Goal: Information Seeking & Learning: Learn about a topic

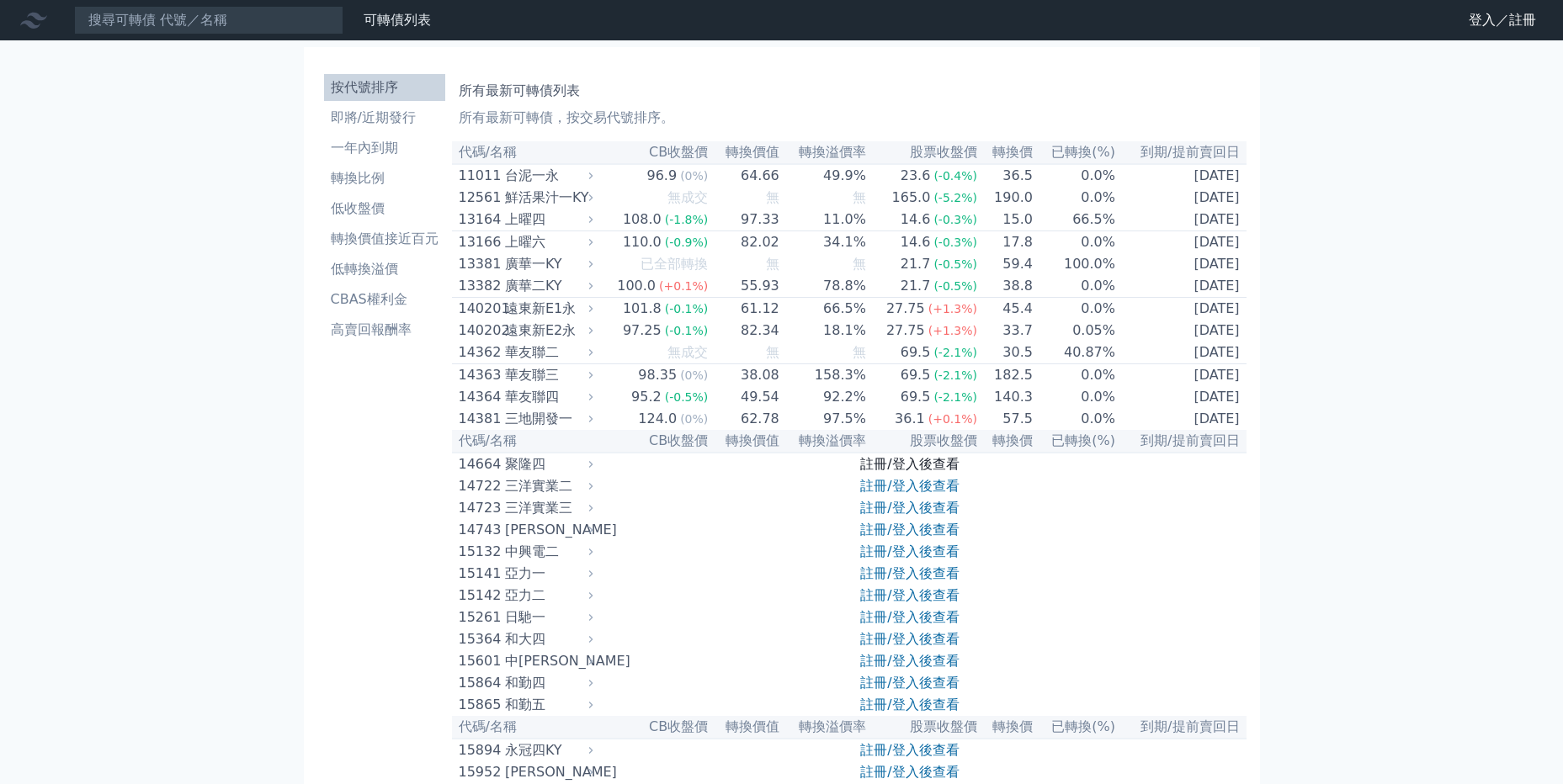
click at [898, 472] on link "註冊/登入後查看" at bounding box center [909, 463] width 98 height 16
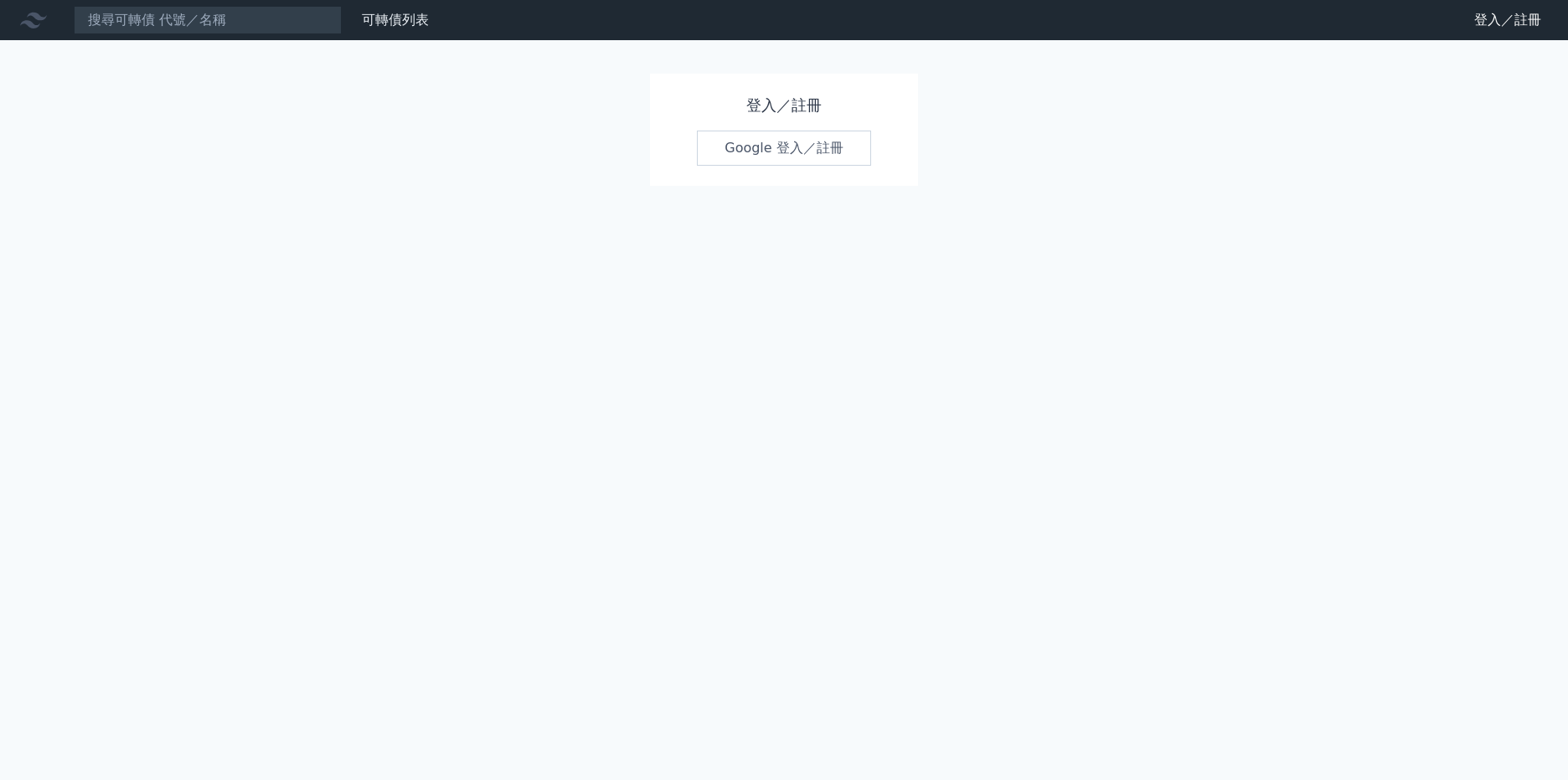
click at [814, 152] on link "Google 登入／註冊" at bounding box center [783, 148] width 174 height 36
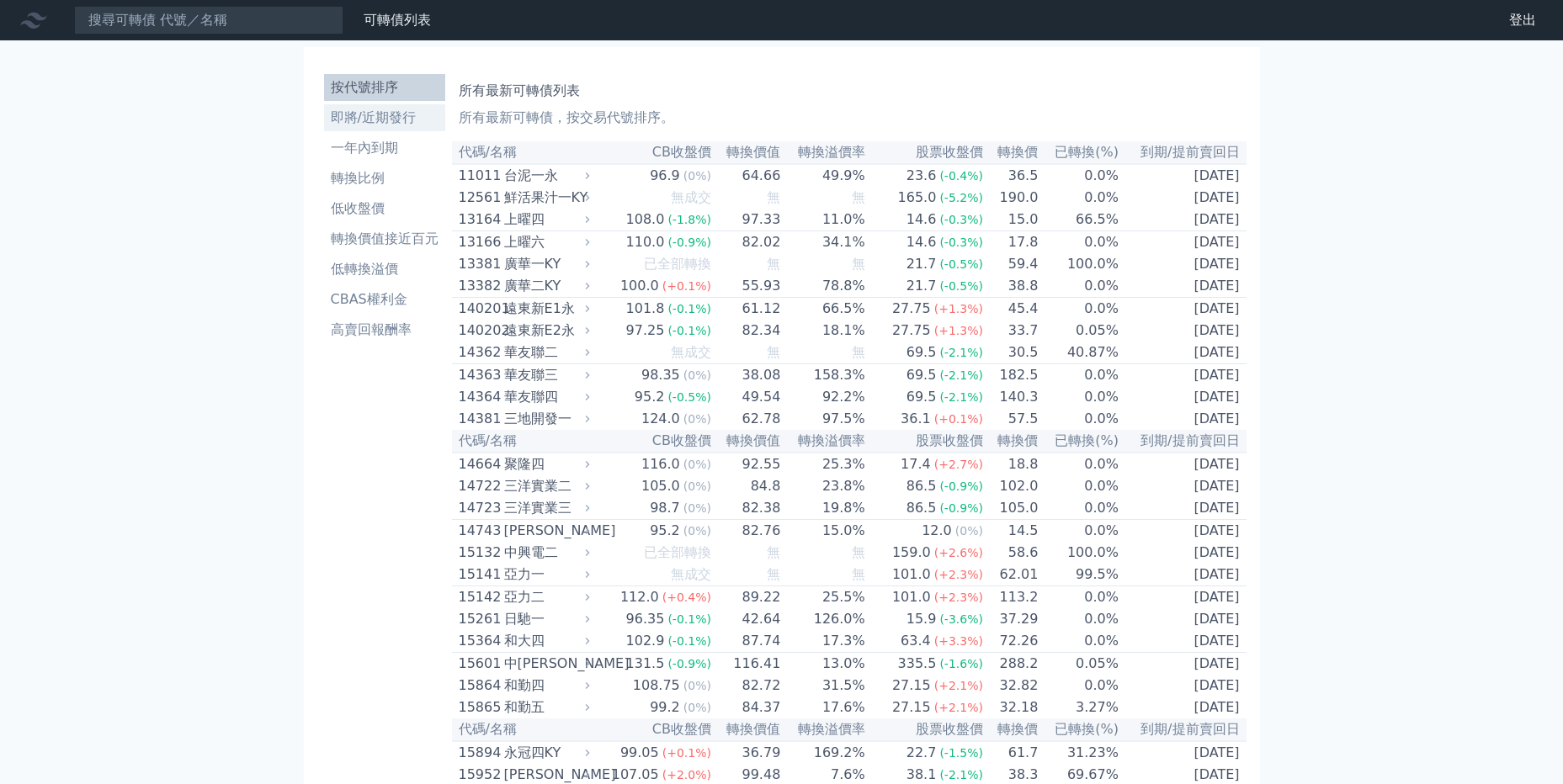
click at [440, 117] on li "即將/近期發行" at bounding box center [385, 118] width 121 height 20
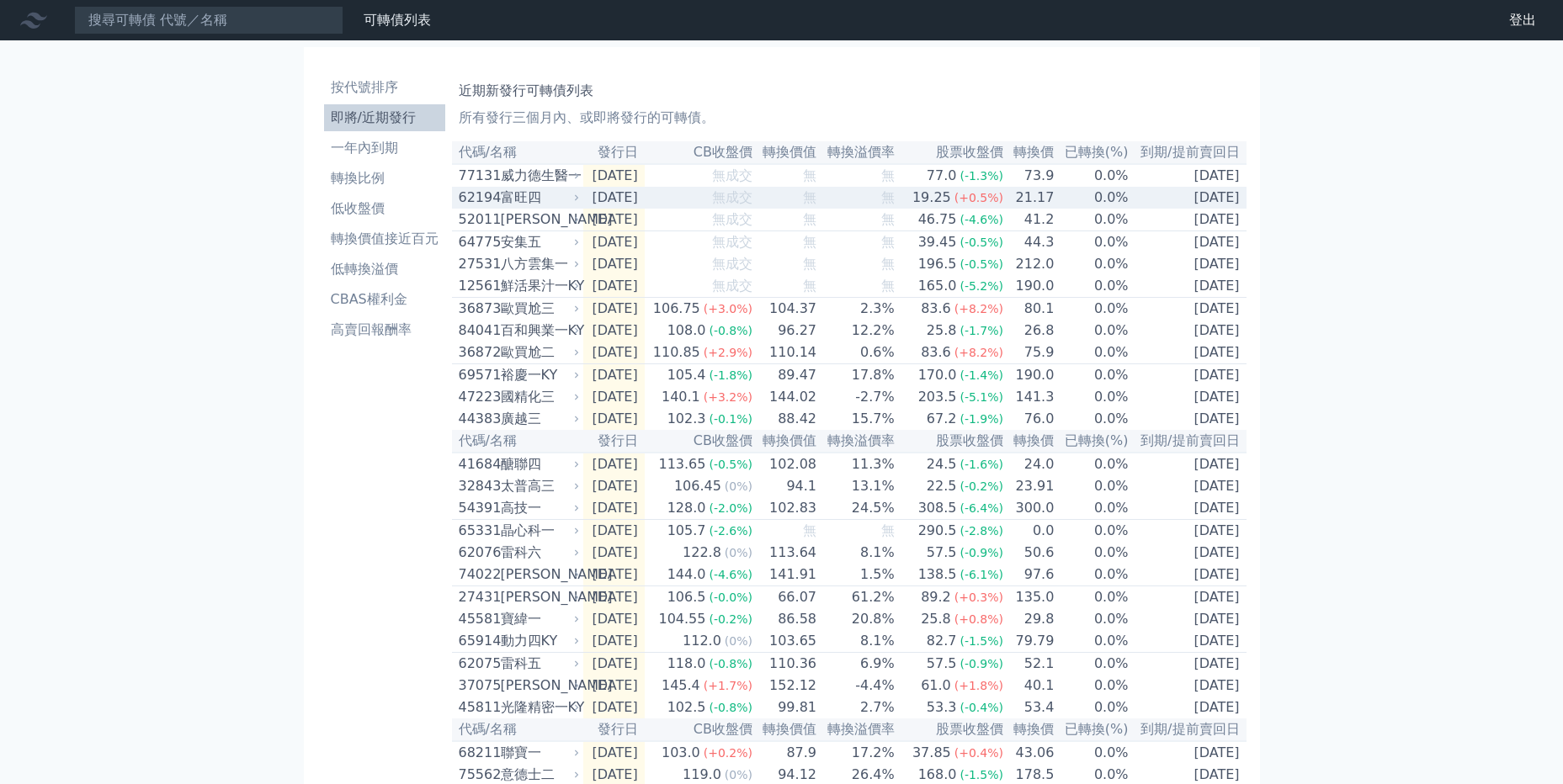
click at [582, 200] on icon at bounding box center [576, 197] width 10 height 10
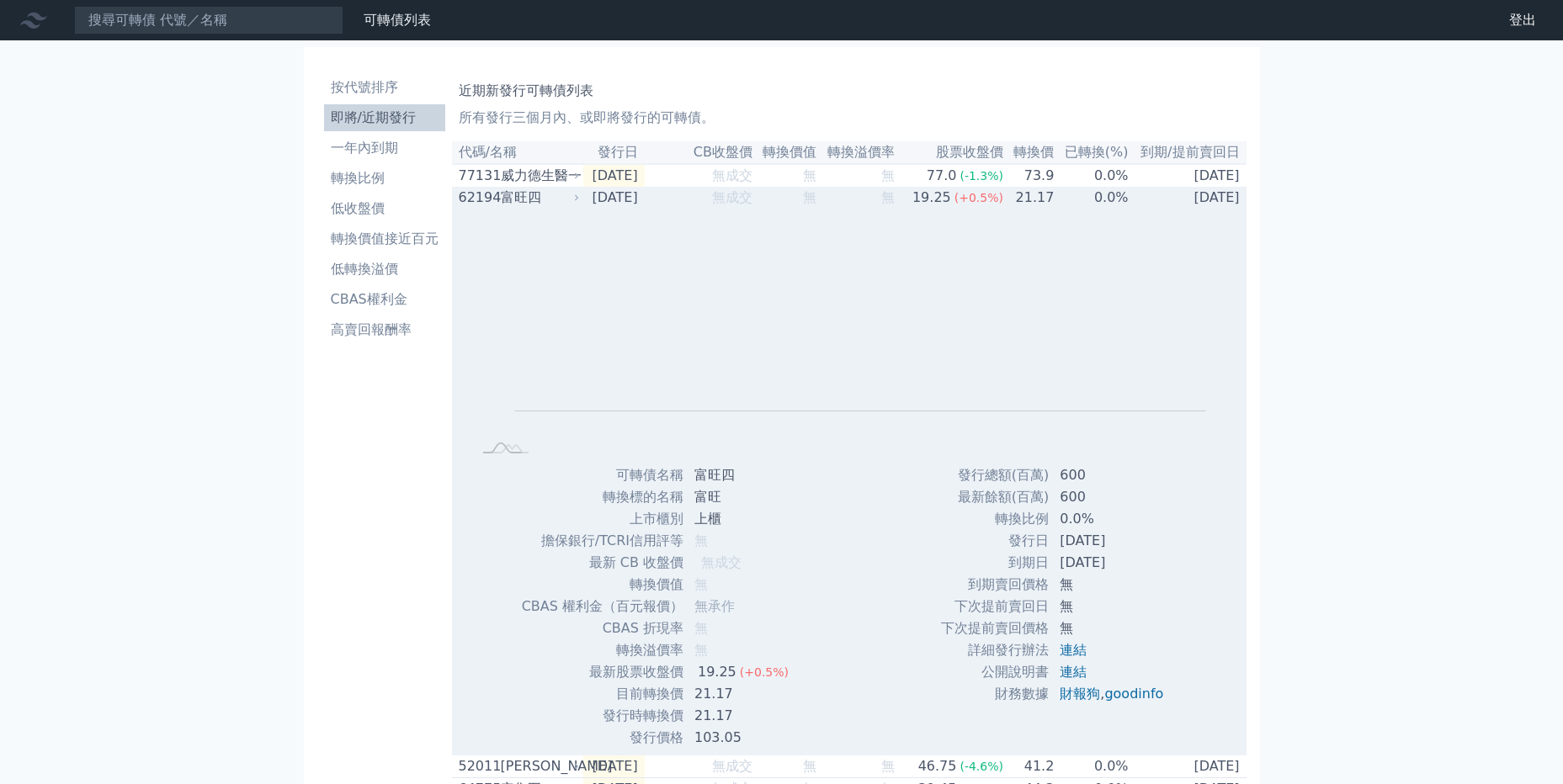
click at [574, 201] on icon at bounding box center [576, 197] width 10 height 10
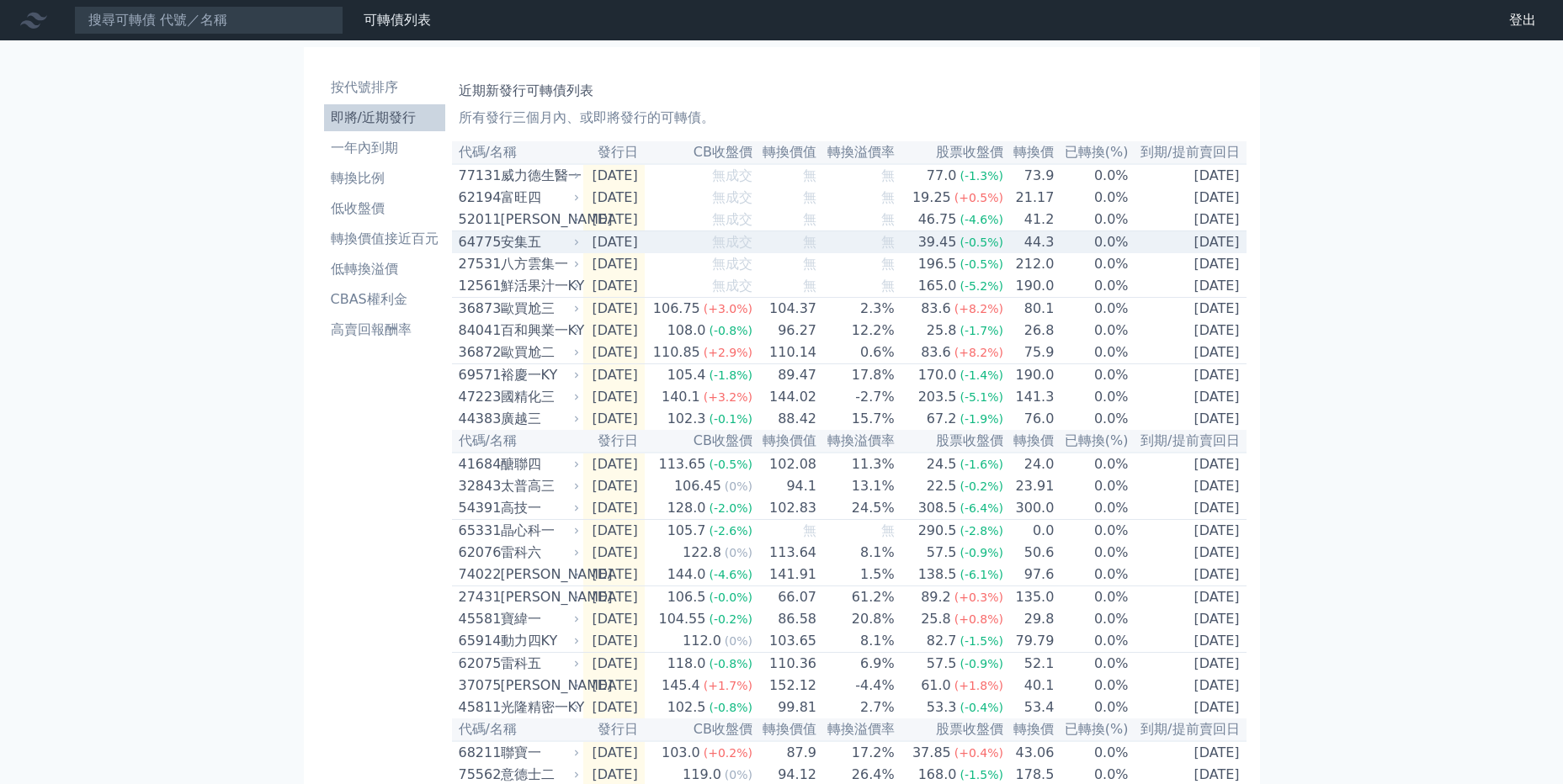
click at [576, 247] on icon at bounding box center [576, 242] width 10 height 10
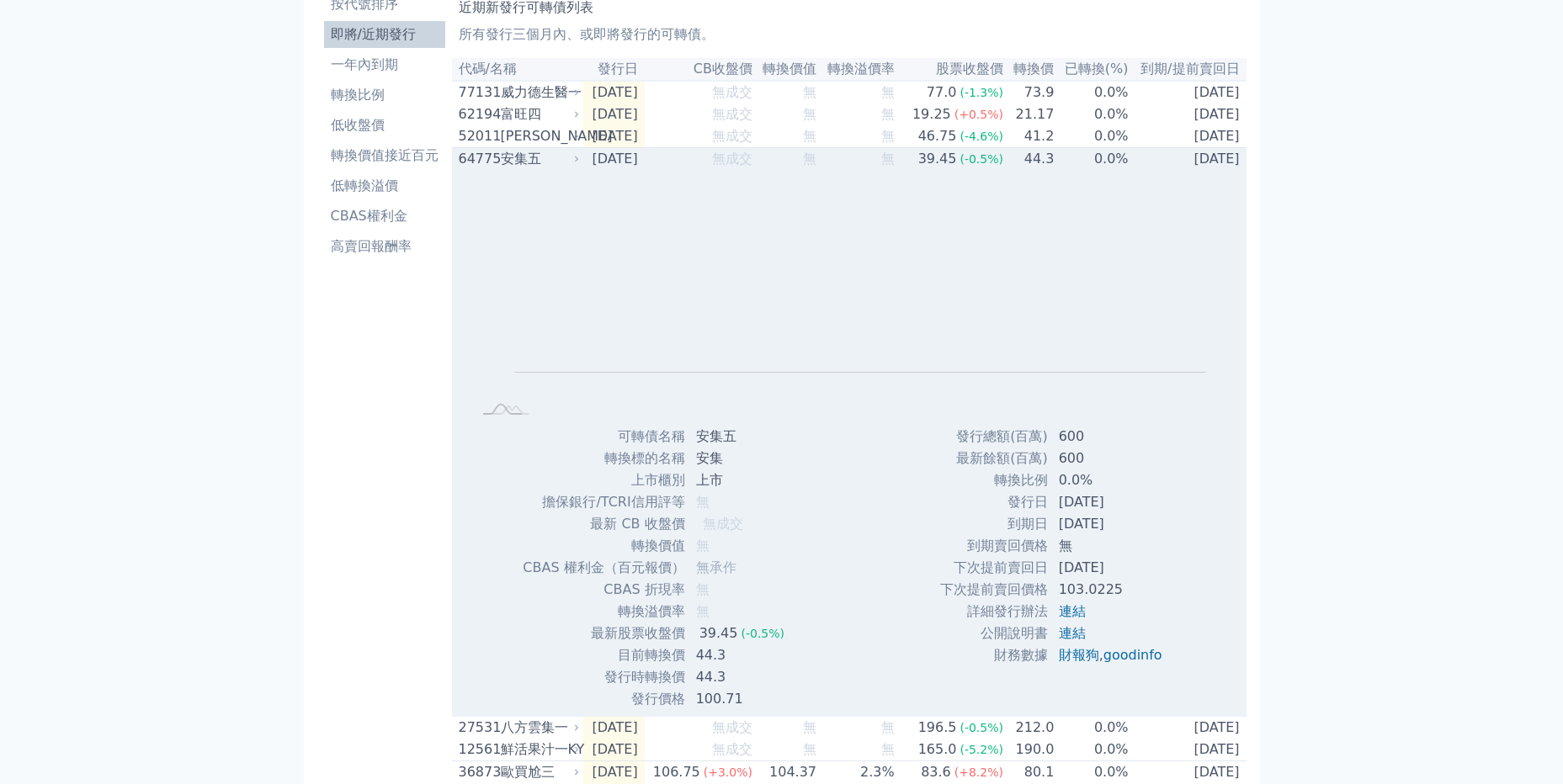
scroll to position [84, 0]
click at [1075, 611] on link "連結" at bounding box center [1072, 610] width 27 height 16
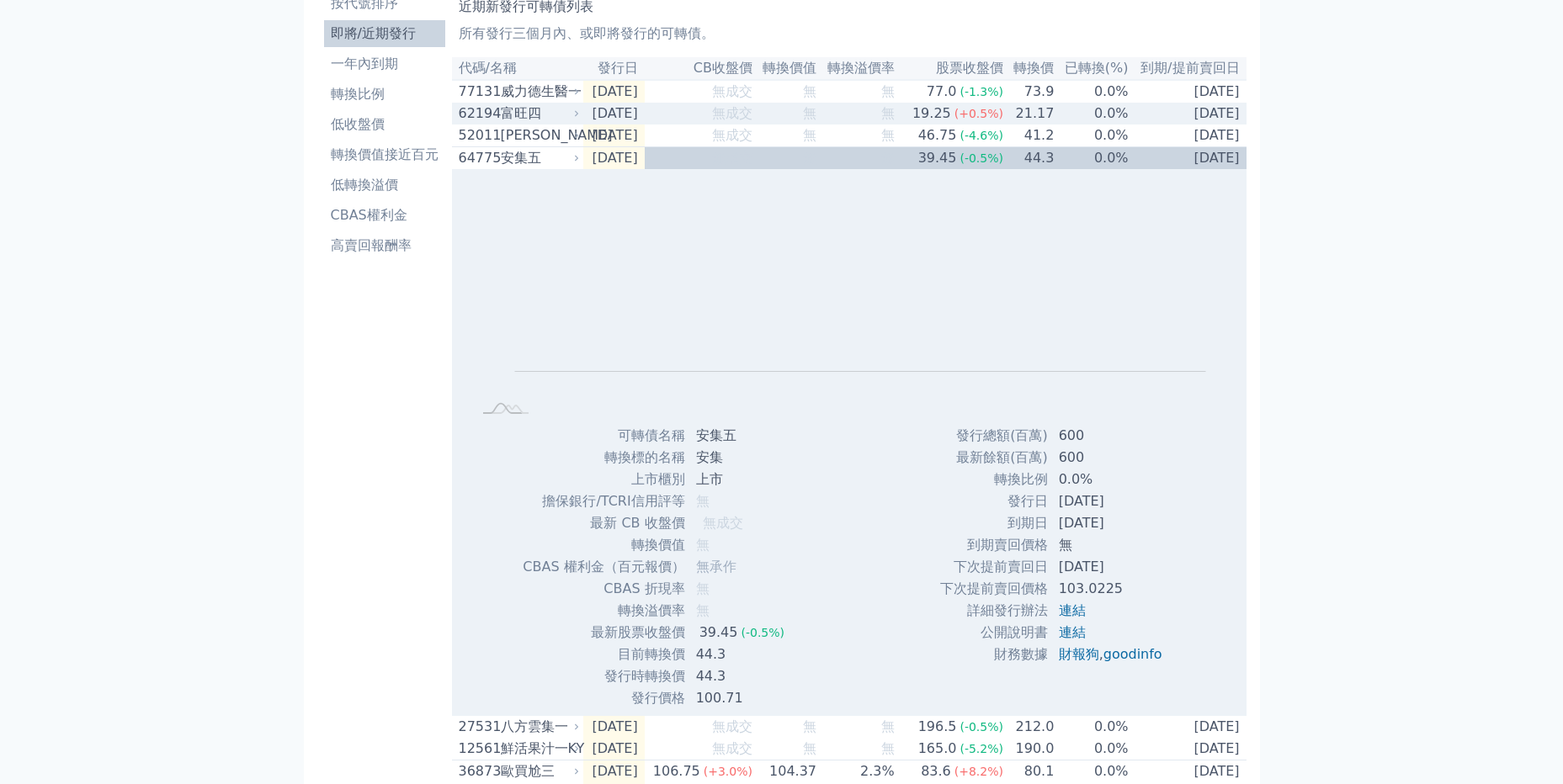
click at [563, 119] on div "富旺四" at bounding box center [539, 114] width 76 height 20
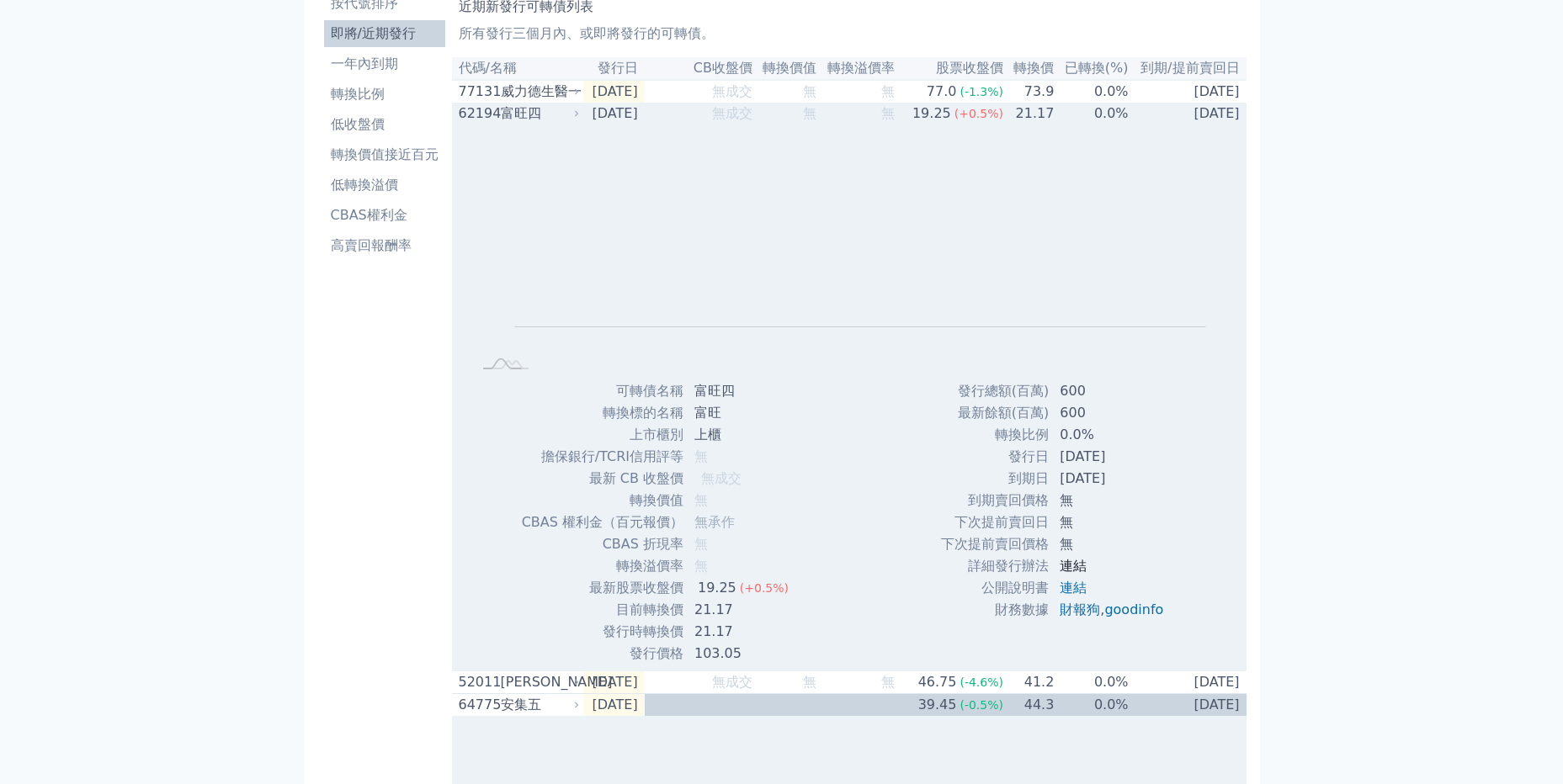
click at [1077, 574] on link "連結" at bounding box center [1073, 565] width 27 height 16
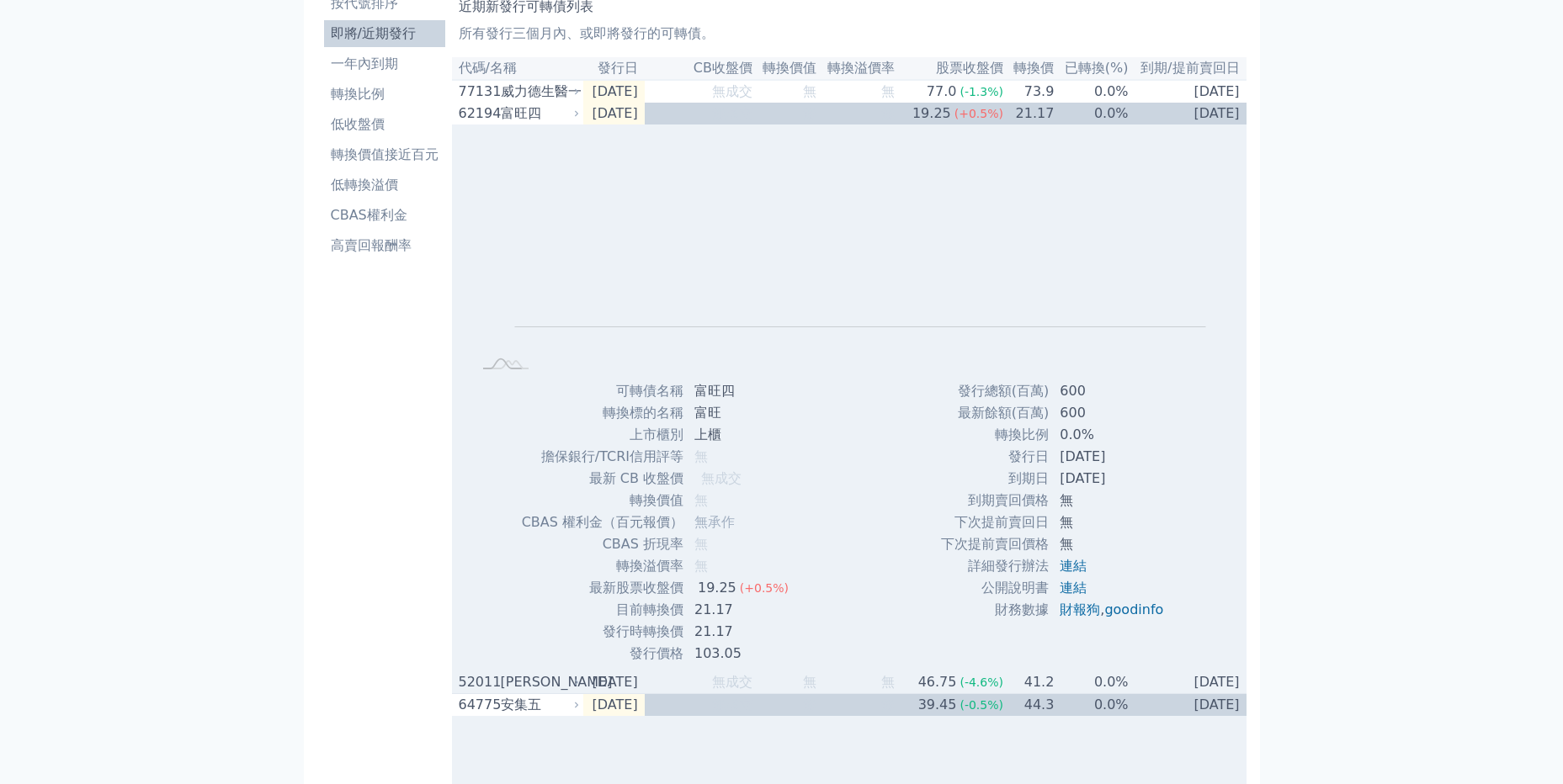
click at [574, 688] on icon at bounding box center [576, 682] width 10 height 10
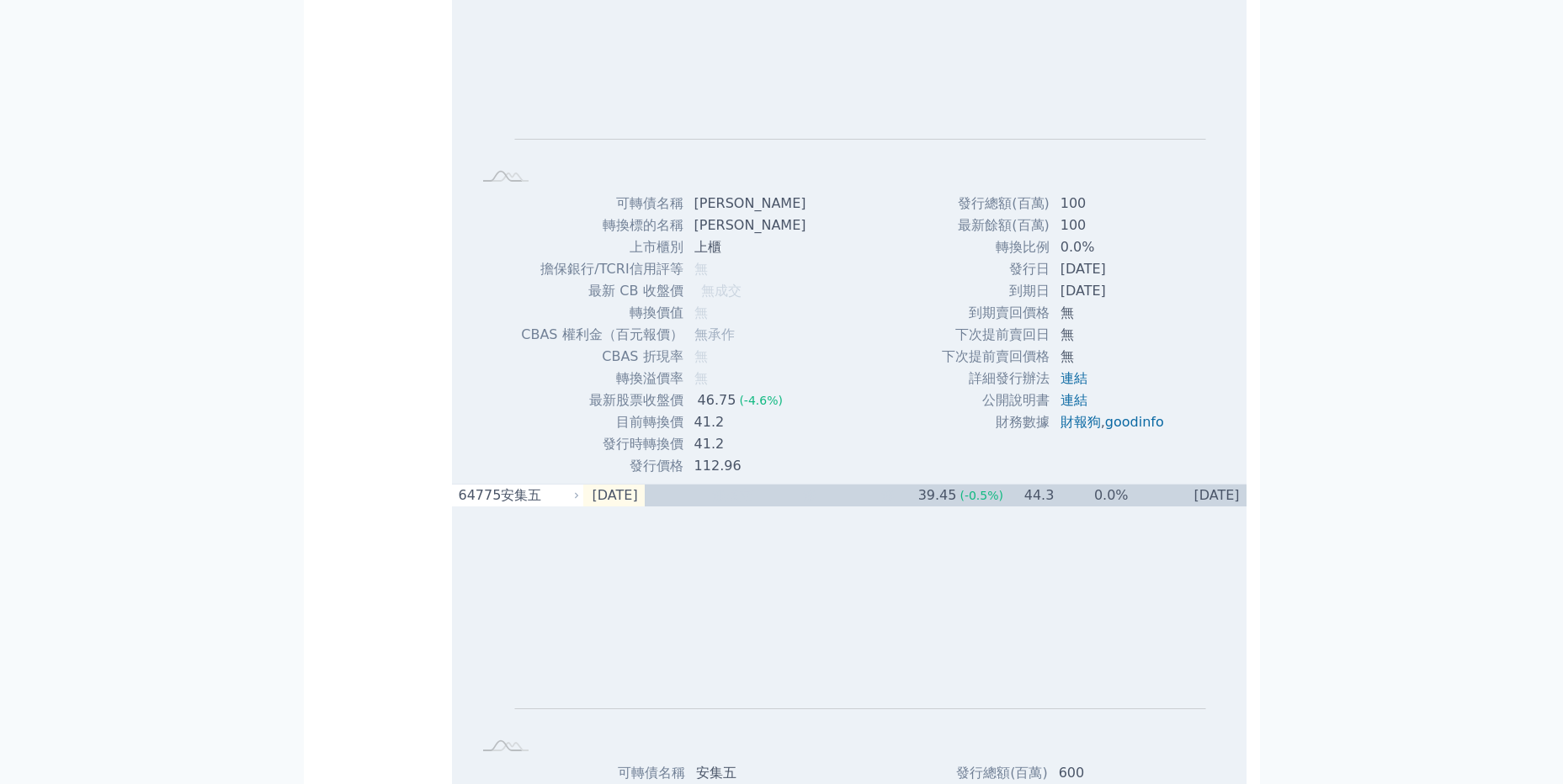
scroll to position [842, 0]
click at [1074, 386] on link "連結" at bounding box center [1074, 376] width 27 height 16
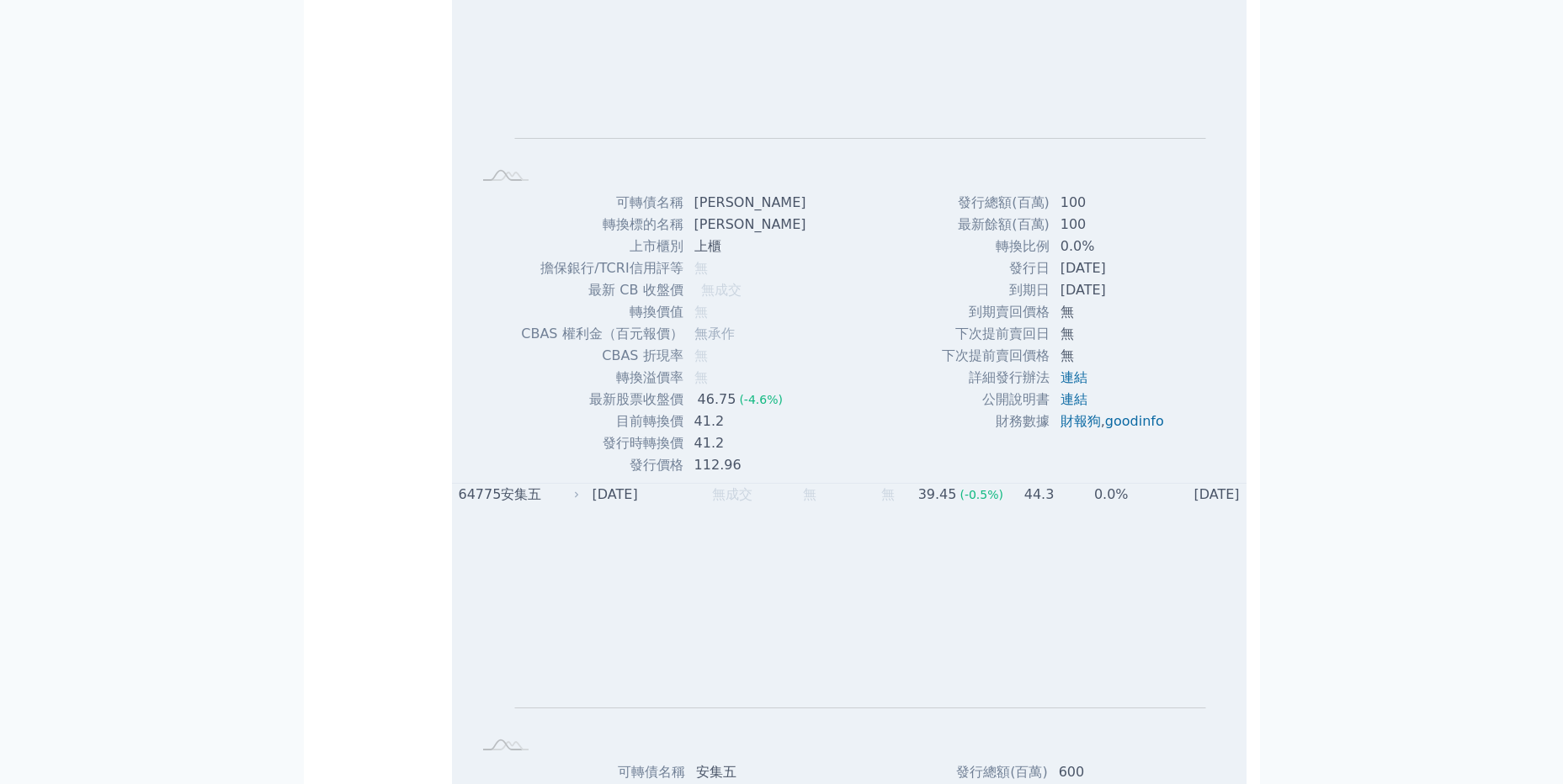
click at [575, 500] on icon at bounding box center [576, 495] width 10 height 10
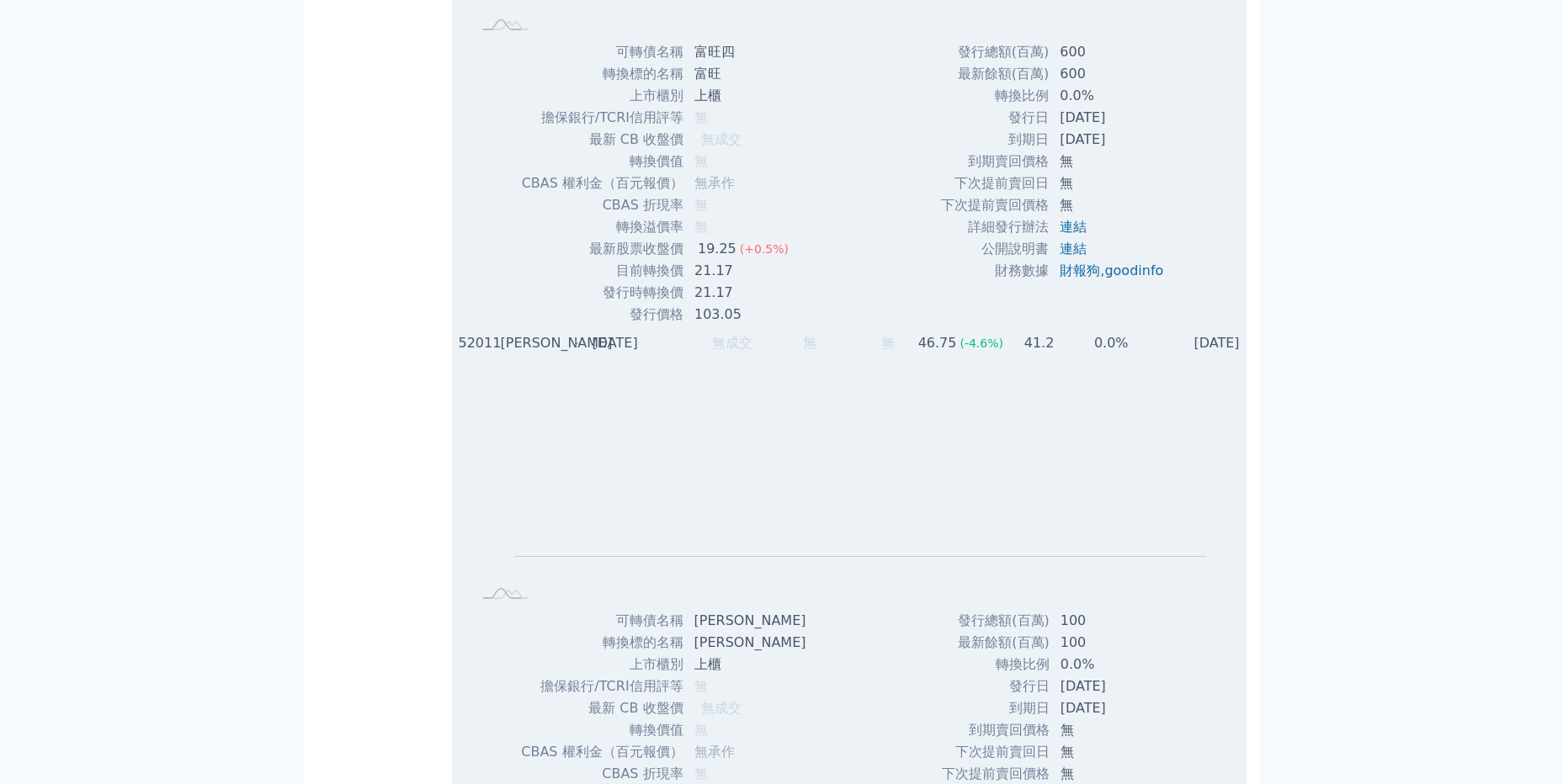
scroll to position [421, 0]
click at [568, 355] on div "[PERSON_NAME]" at bounding box center [539, 345] width 76 height 20
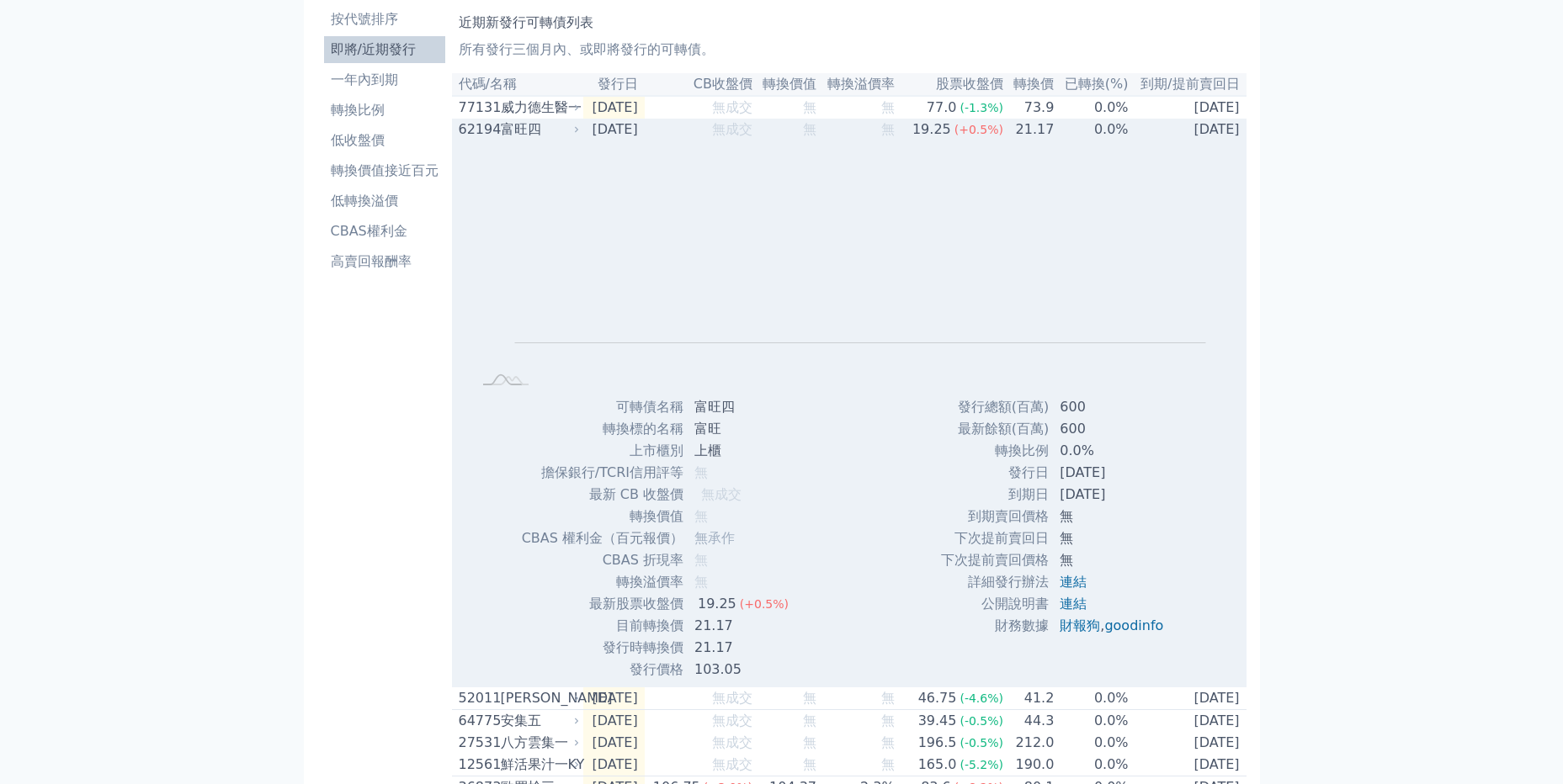
scroll to position [0, 0]
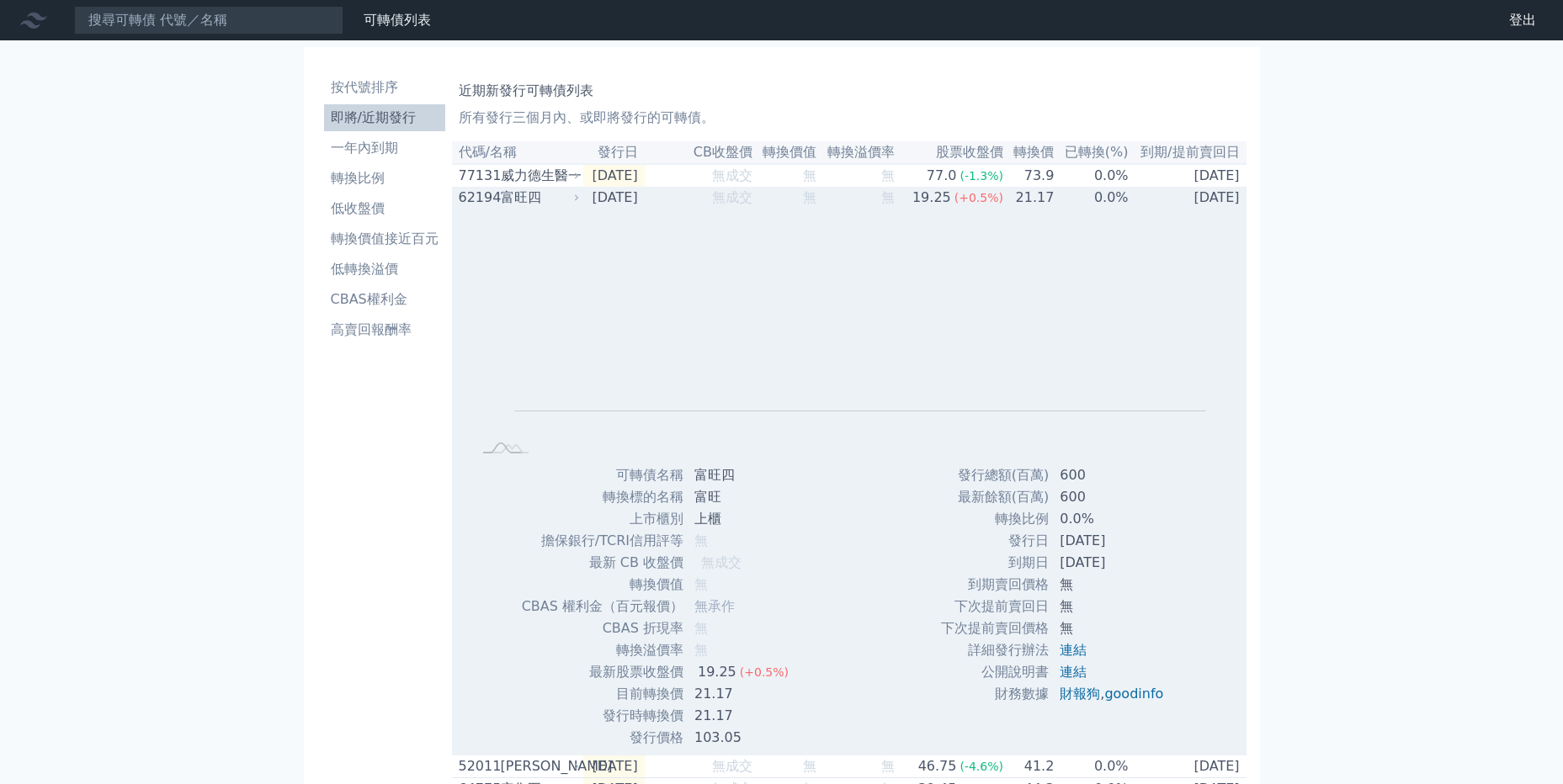
click at [571, 198] on div "富旺四" at bounding box center [539, 198] width 76 height 20
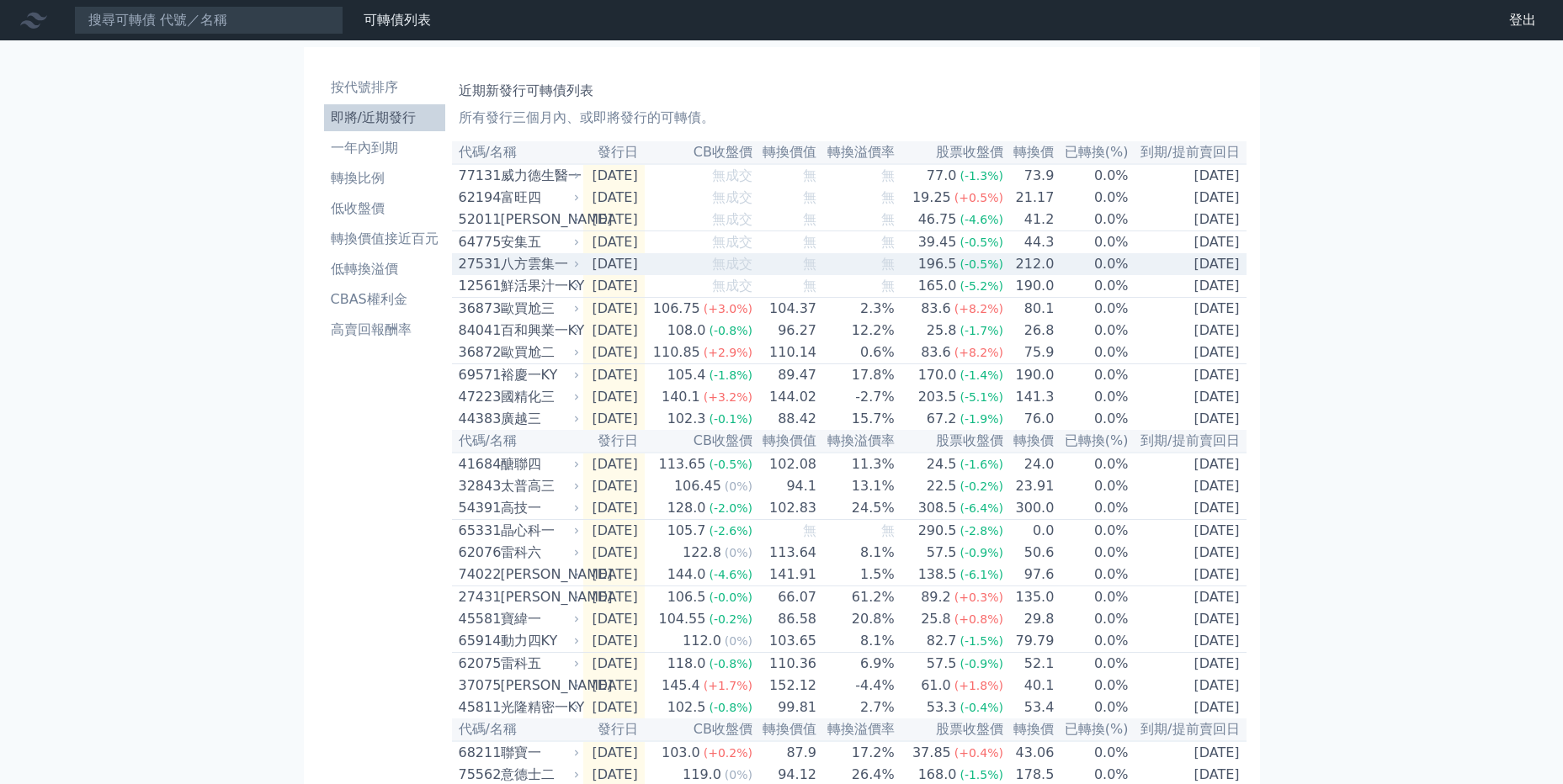
click at [580, 269] on icon at bounding box center [576, 264] width 10 height 10
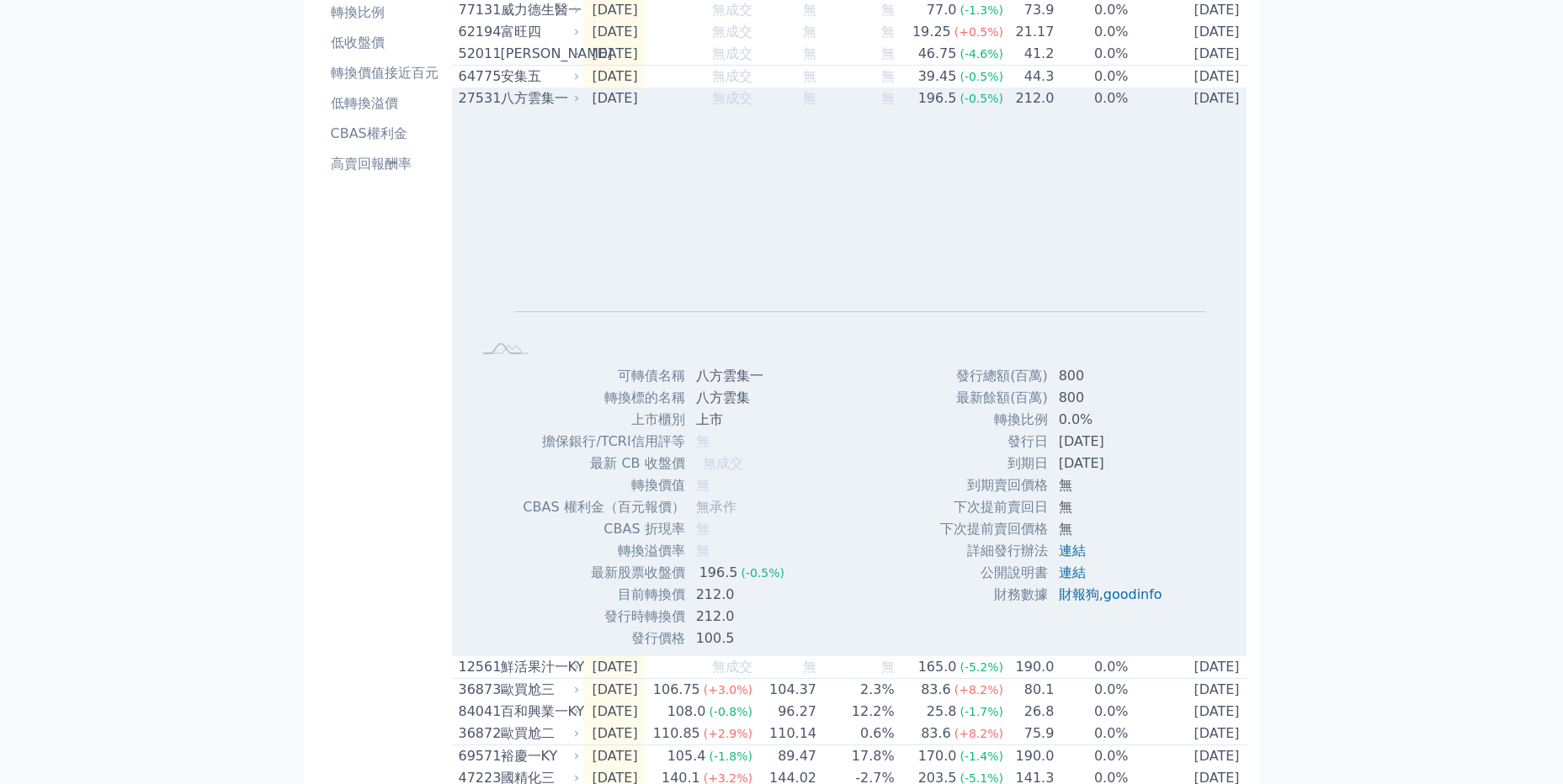
scroll to position [167, 0]
click at [1075, 558] on link "連結" at bounding box center [1072, 550] width 27 height 16
click at [573, 103] on icon at bounding box center [576, 97] width 10 height 10
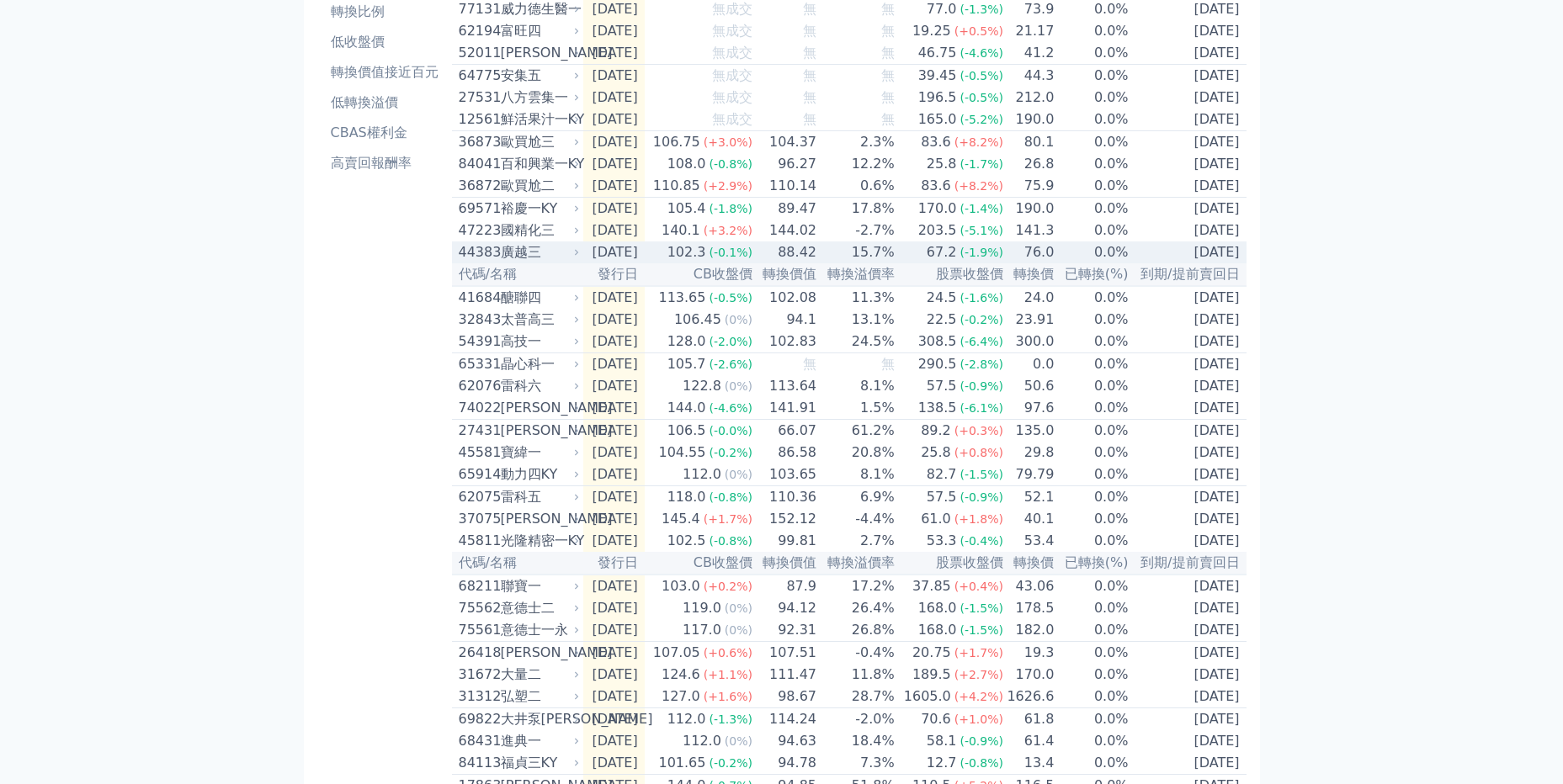
click at [579, 257] on icon at bounding box center [576, 252] width 10 height 10
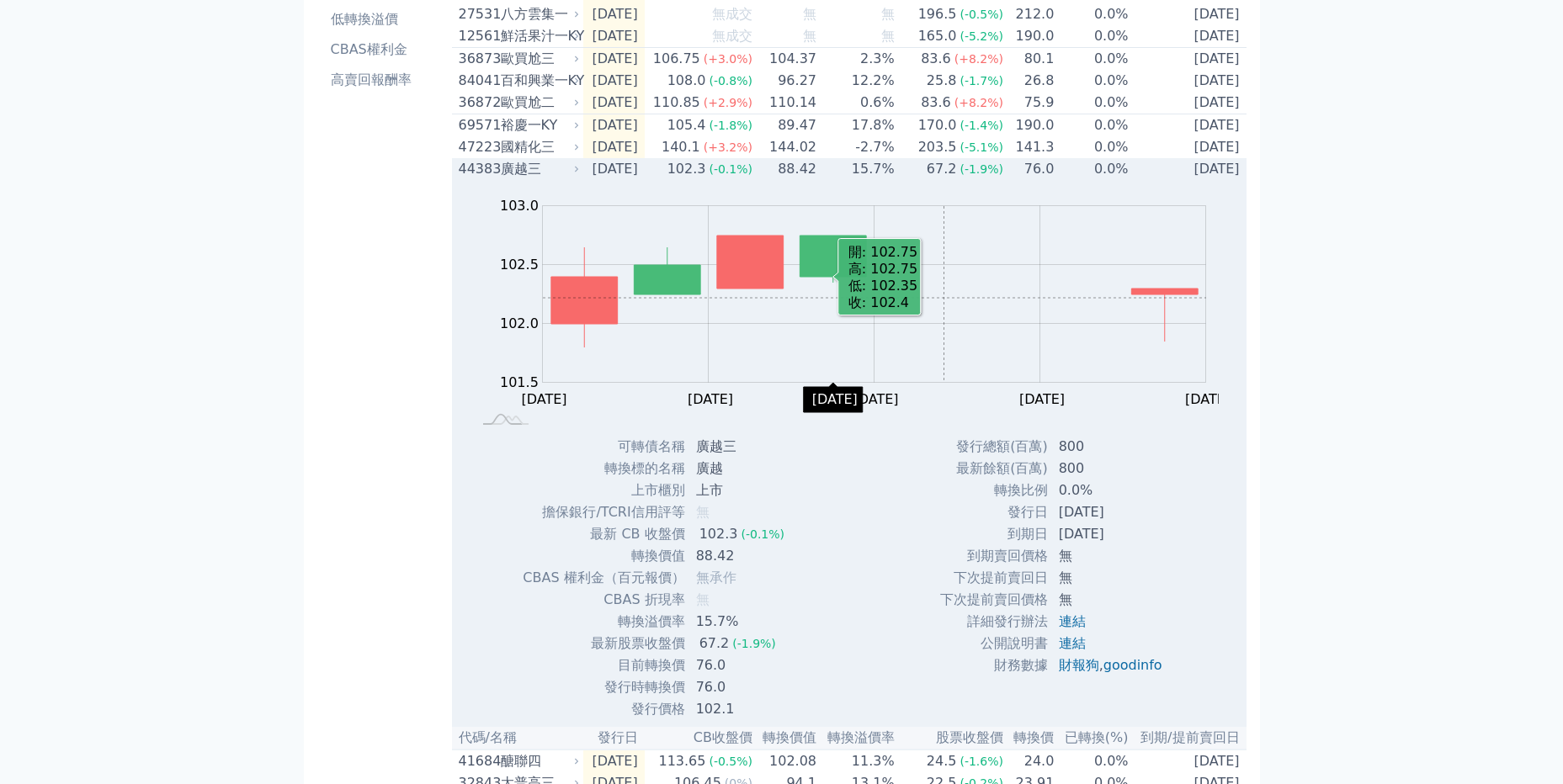
scroll to position [251, 0]
click at [587, 180] on td "2025-09-30" at bounding box center [614, 169] width 61 height 22
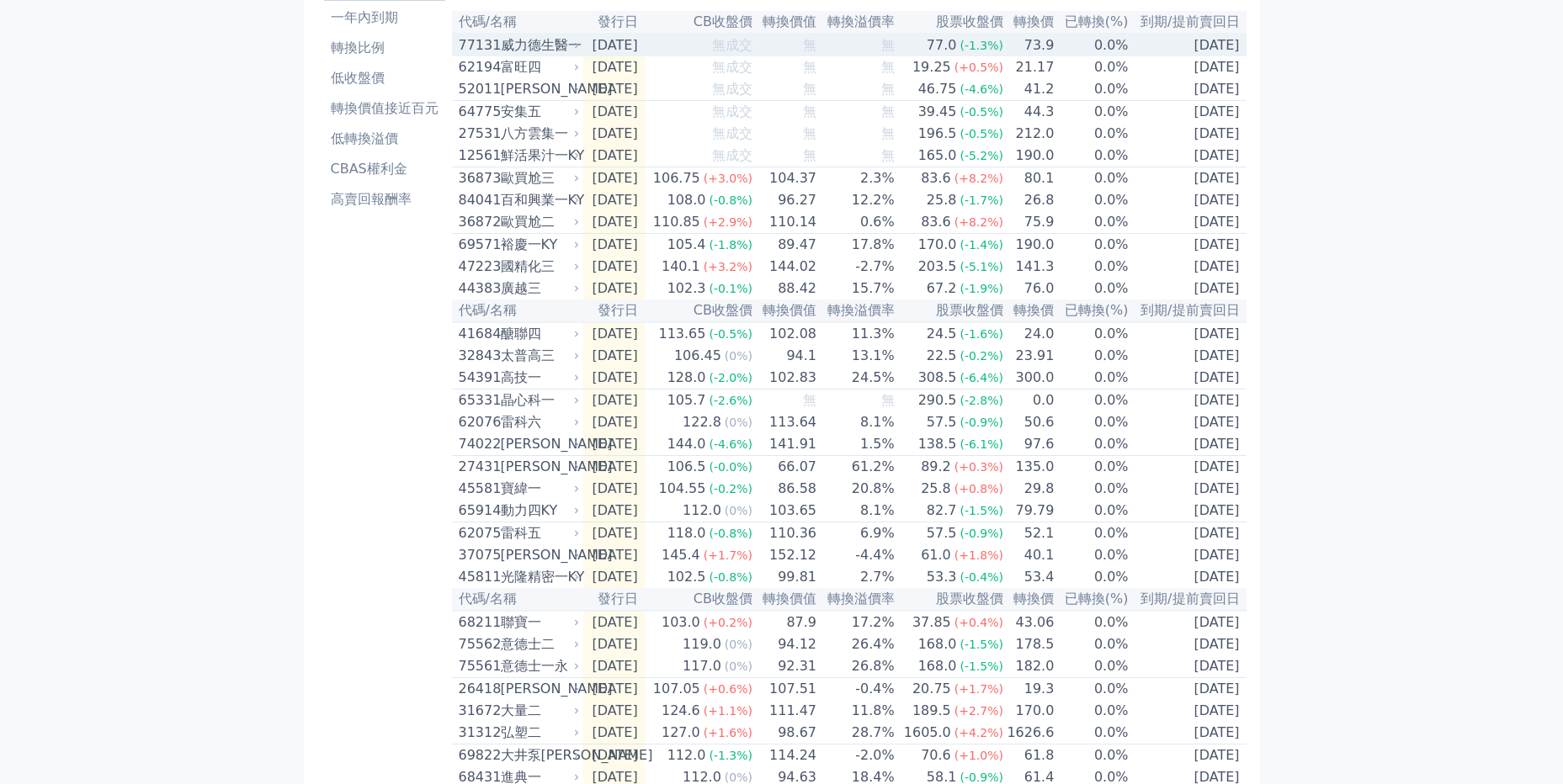
scroll to position [0, 0]
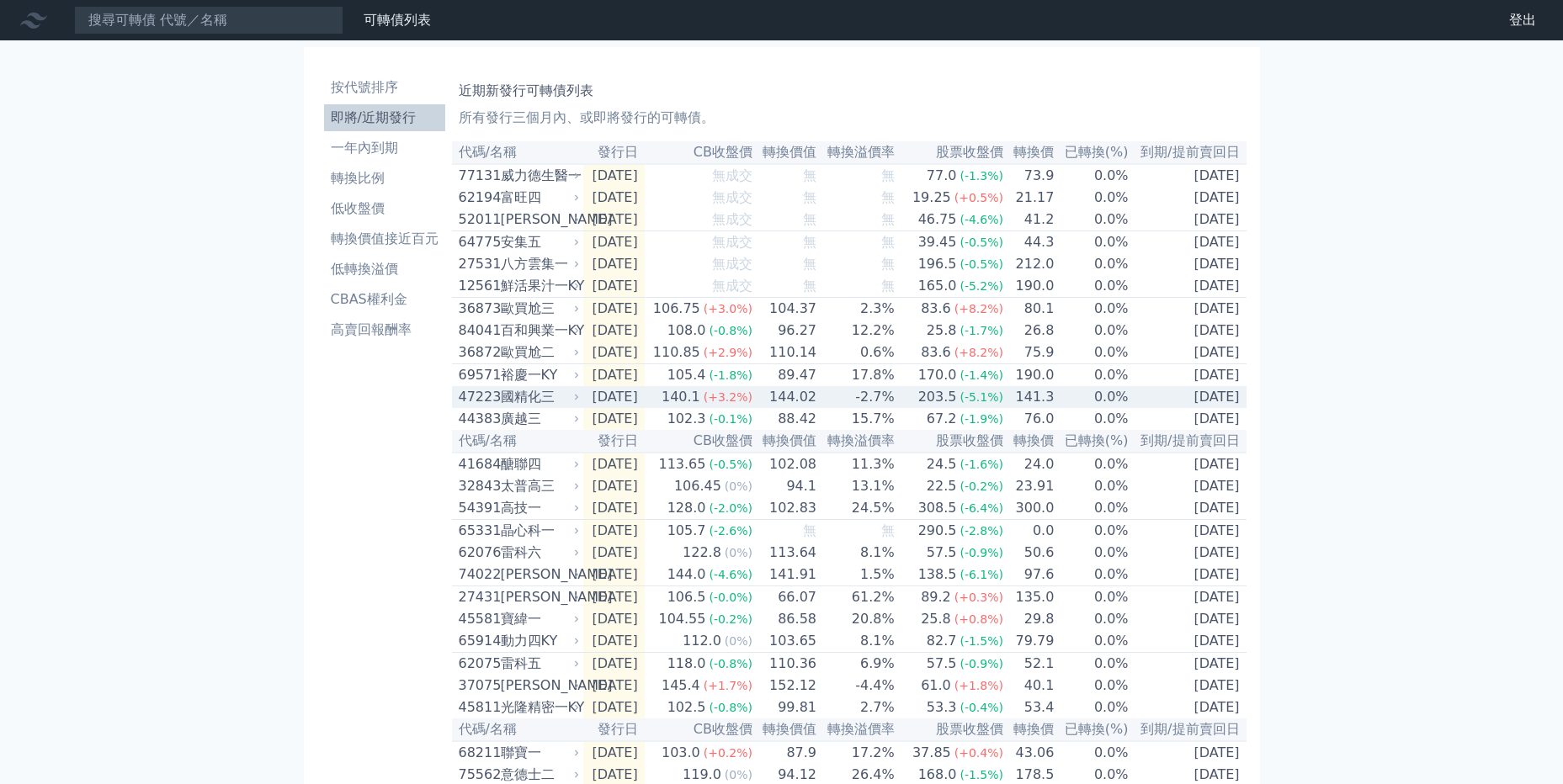
click at [575, 402] on icon at bounding box center [576, 397] width 10 height 10
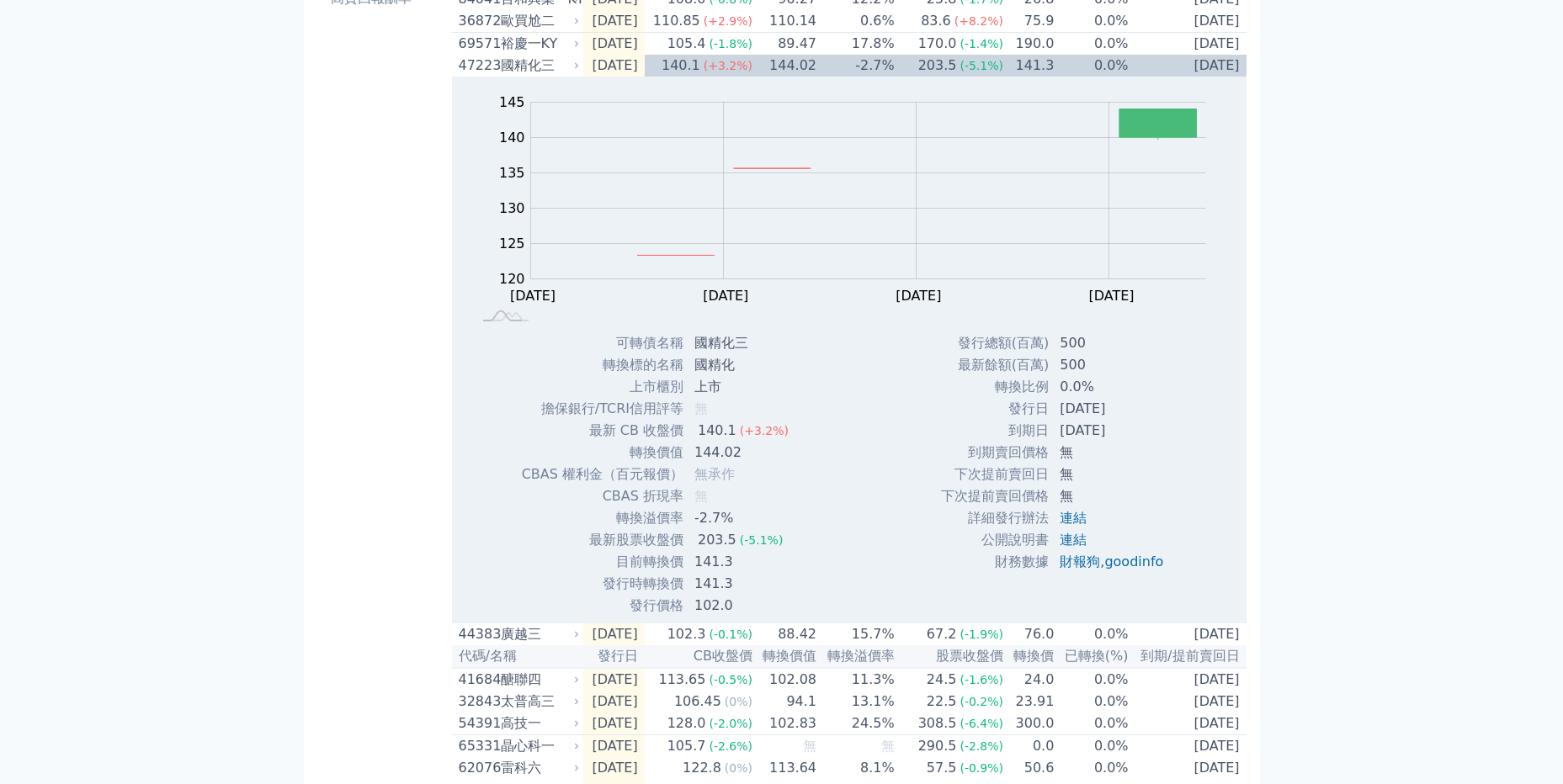
scroll to position [332, 0]
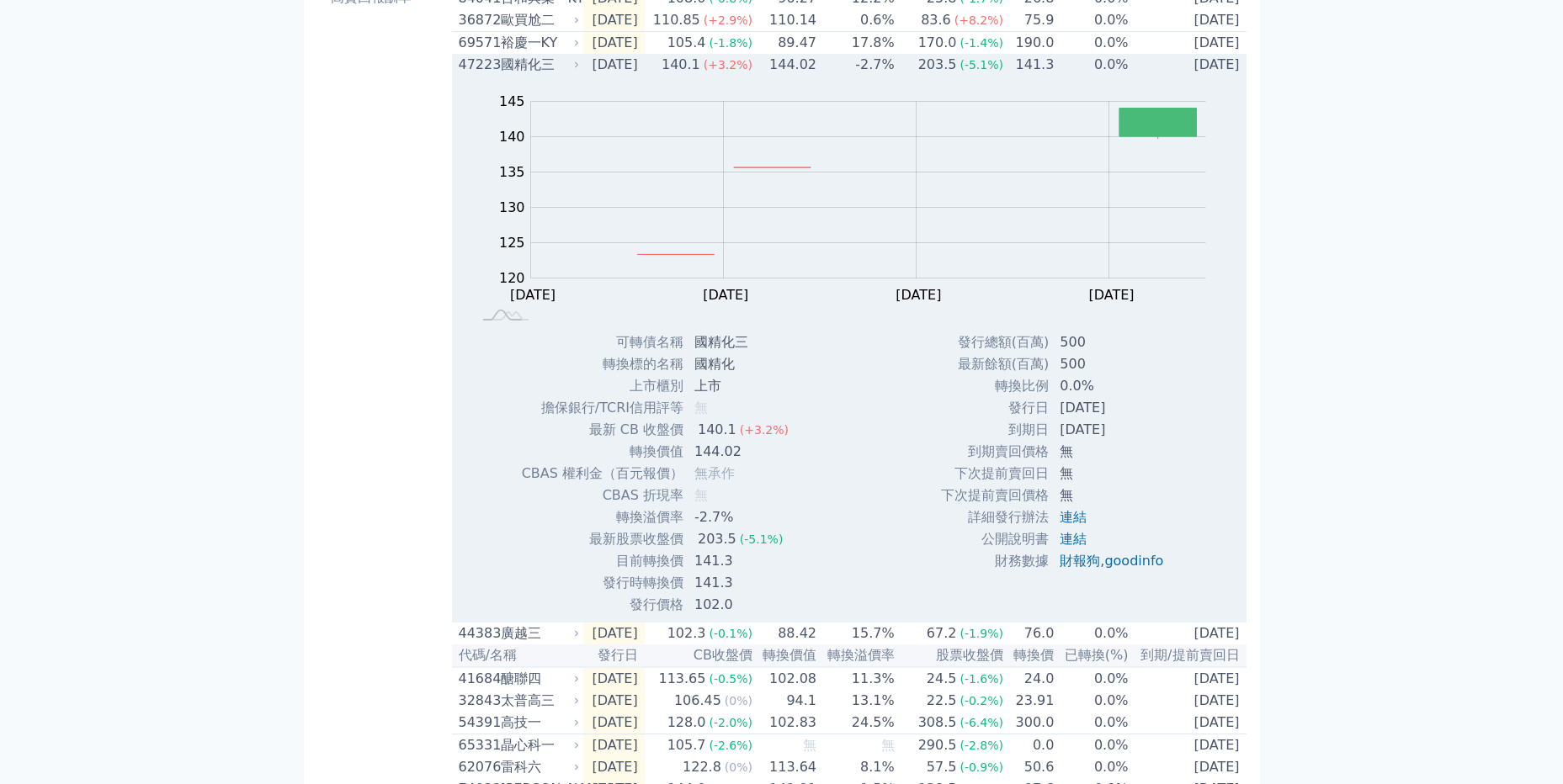
click at [575, 70] on icon at bounding box center [576, 64] width 10 height 10
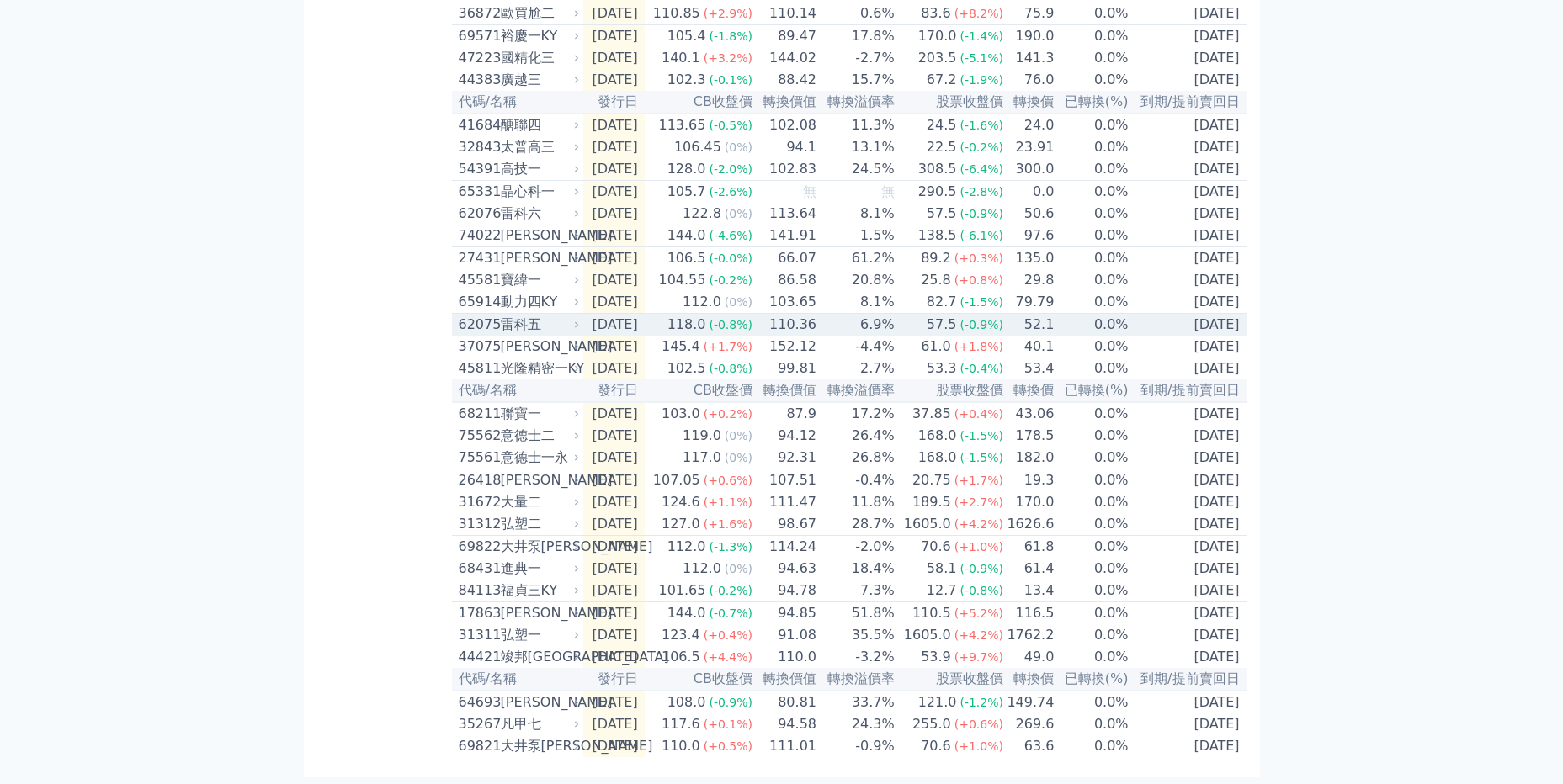
scroll to position [411, 0]
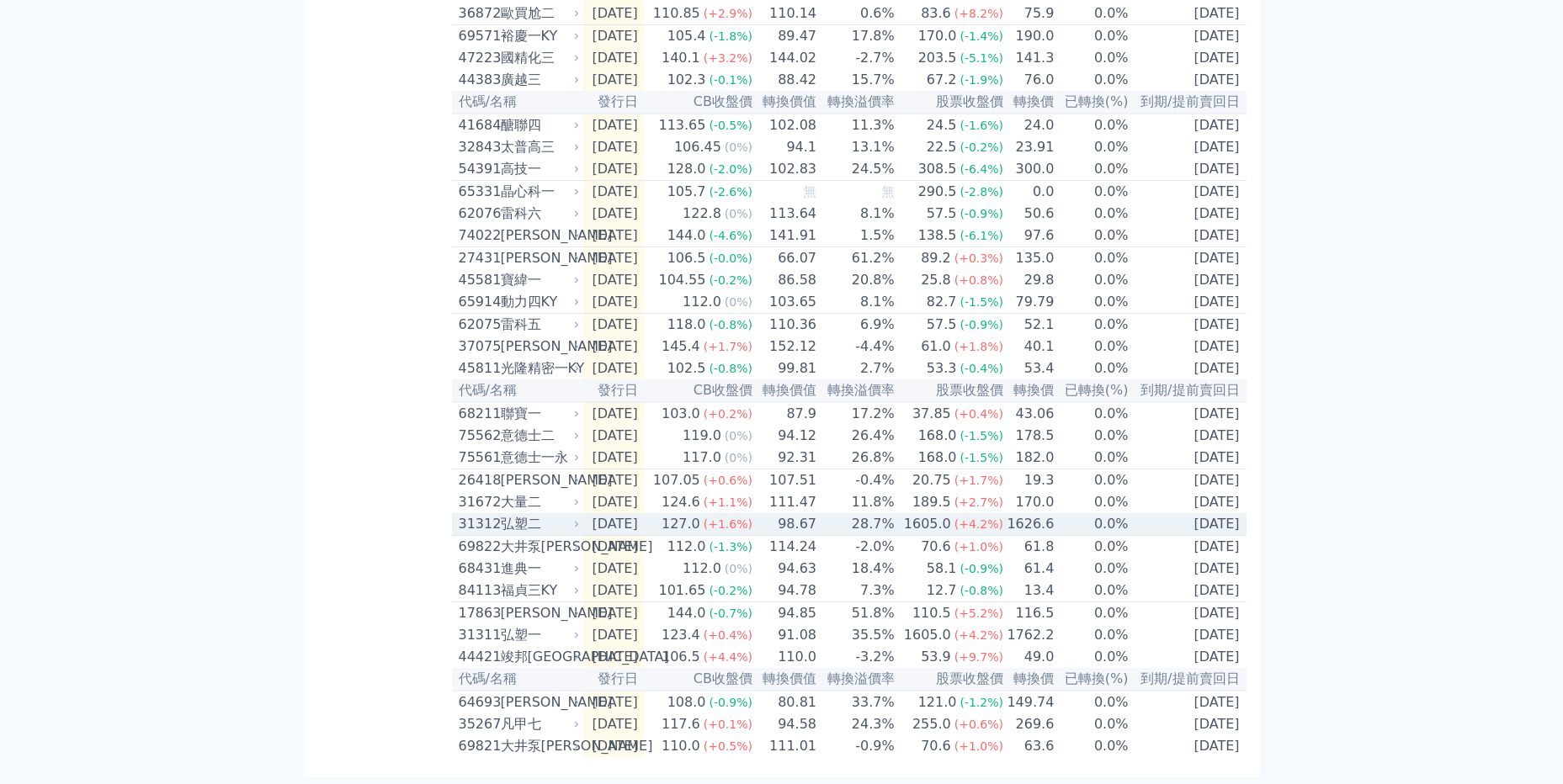
click at [578, 519] on icon at bounding box center [576, 524] width 10 height 10
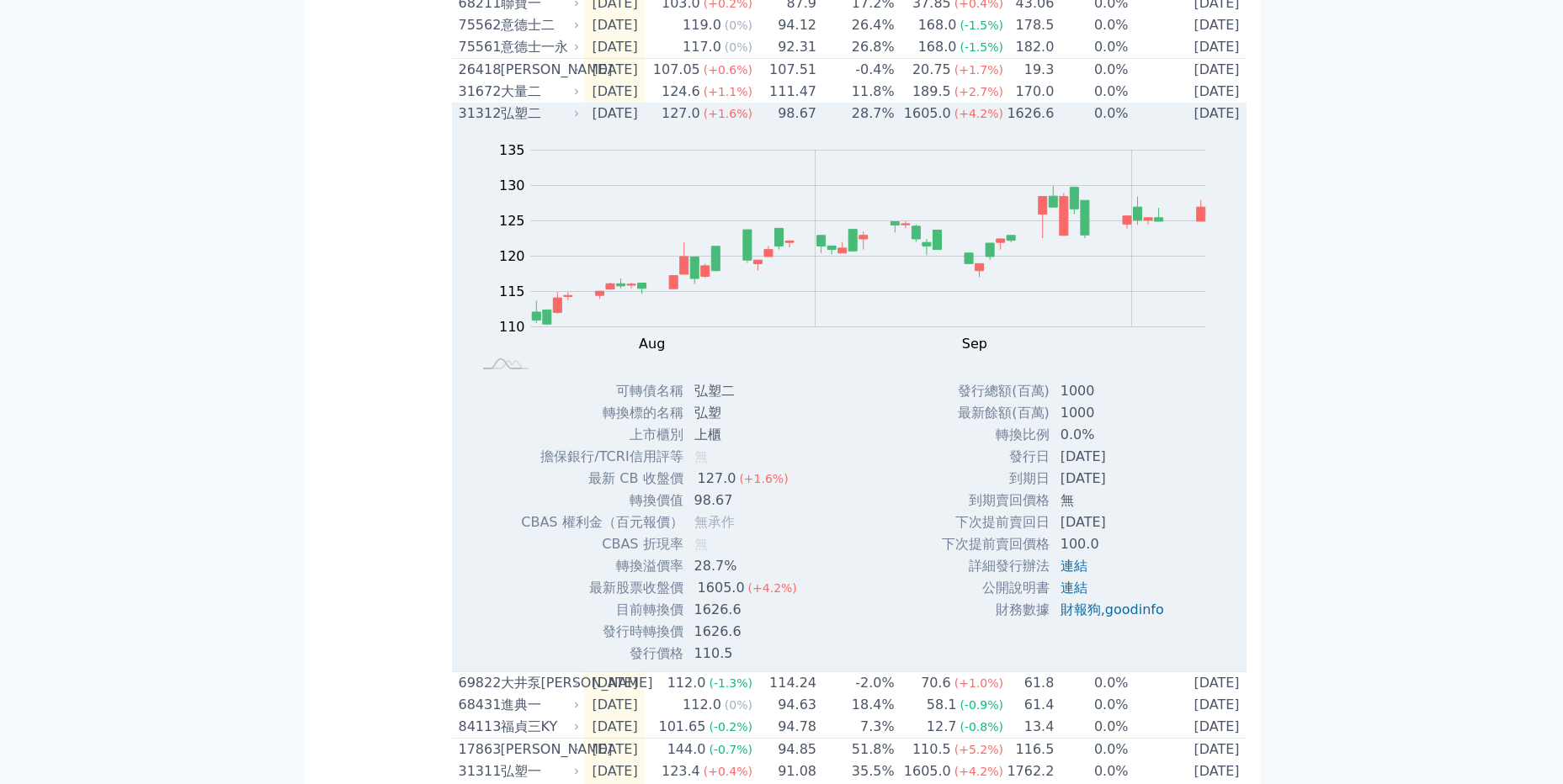
click at [575, 119] on icon at bounding box center [576, 114] width 10 height 10
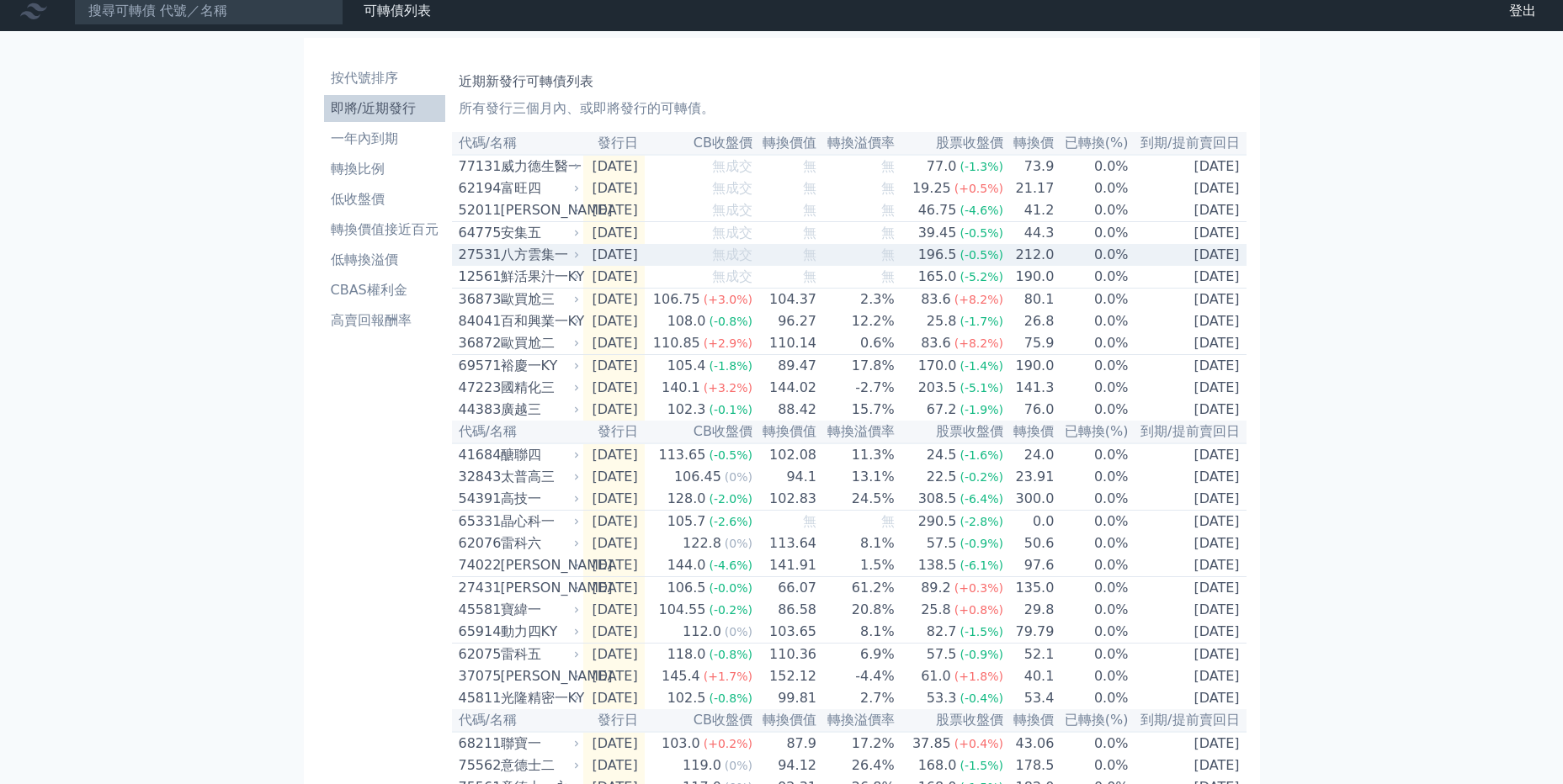
scroll to position [0, 0]
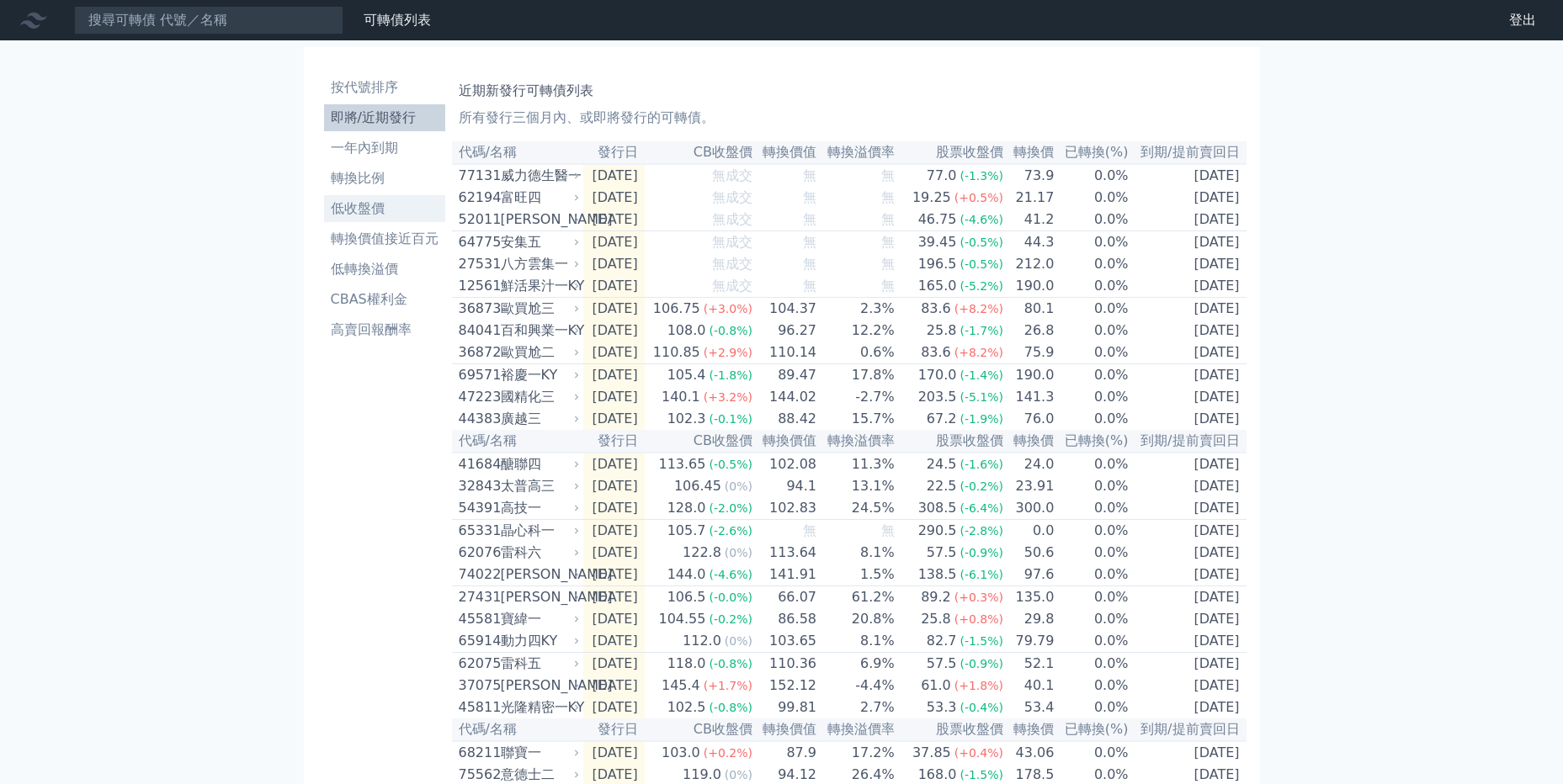
click at [383, 204] on li "低收盤價" at bounding box center [385, 209] width 121 height 20
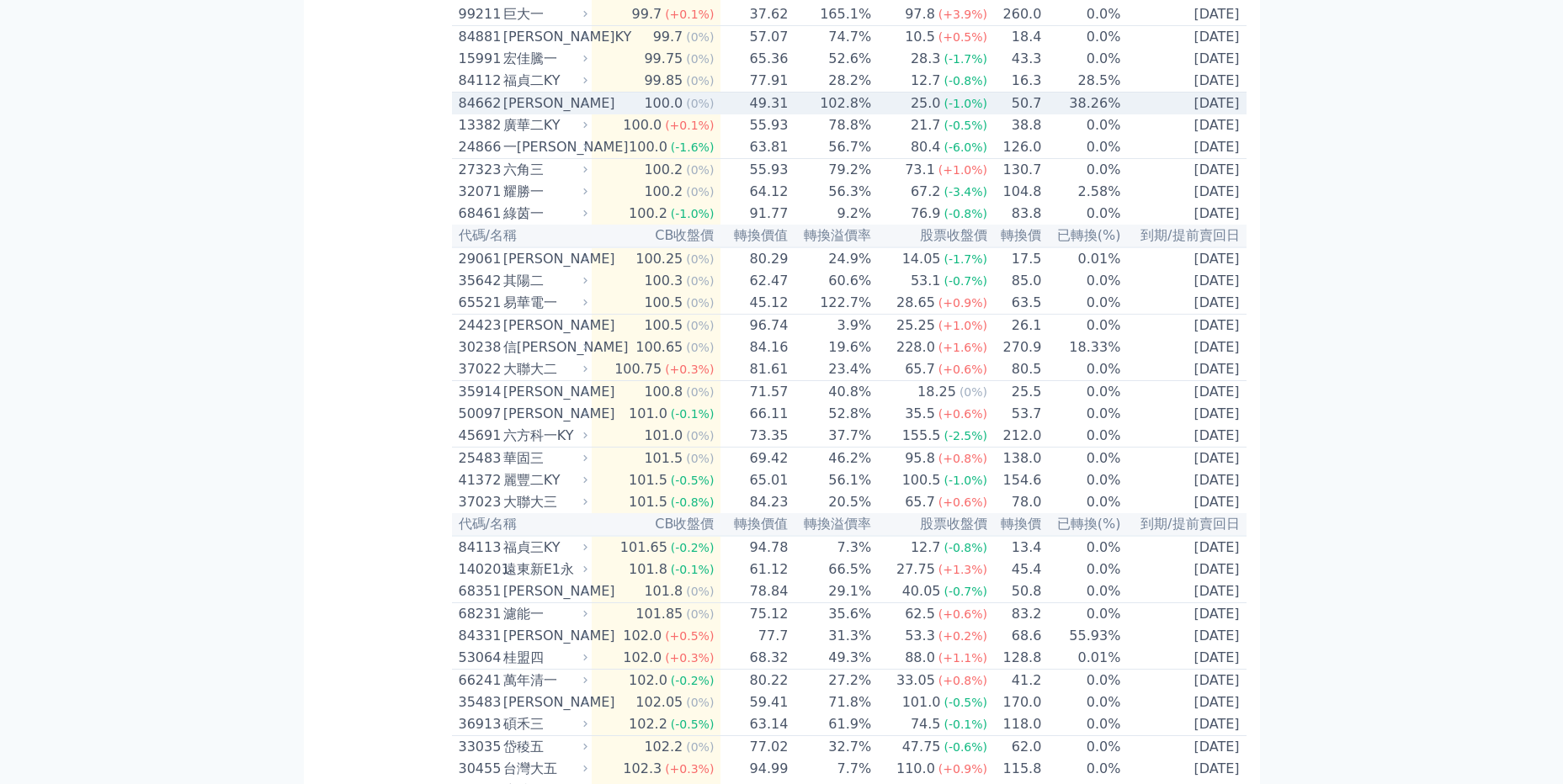
scroll to position [1936, 0]
